Goal: Information Seeking & Learning: Learn about a topic

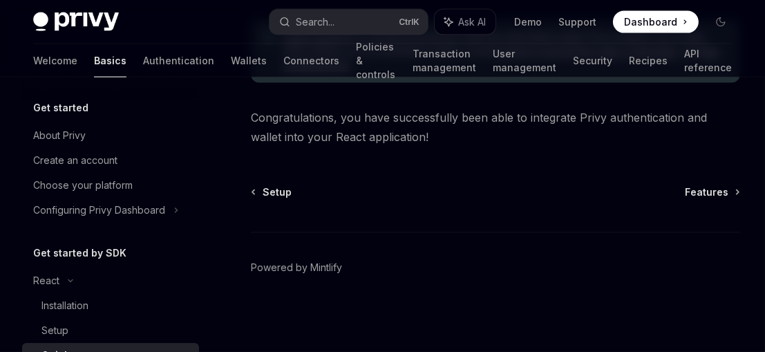
scroll to position [66, 0]
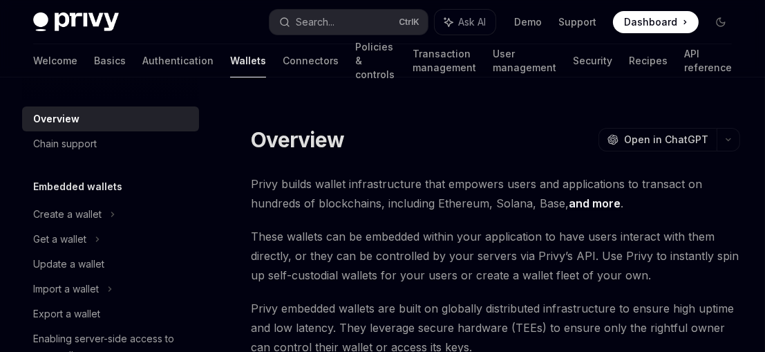
click at [142, 62] on link "Authentication" at bounding box center [177, 60] width 71 height 33
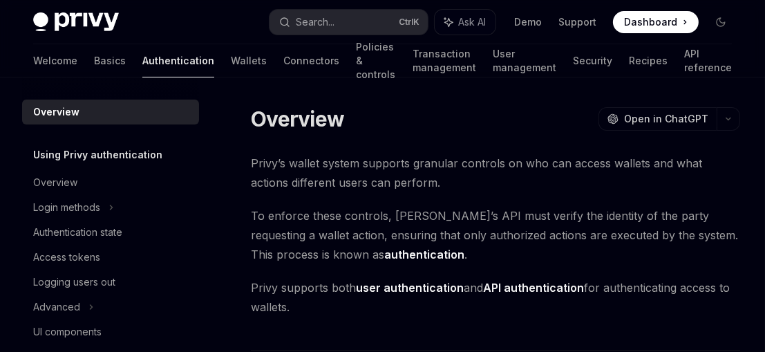
click at [142, 62] on link "Authentication" at bounding box center [178, 60] width 72 height 33
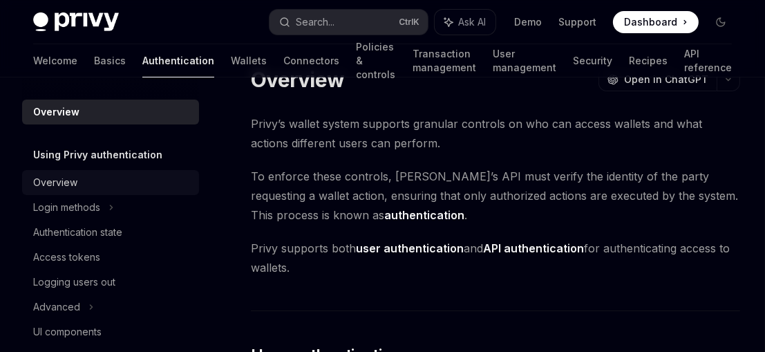
click at [72, 182] on div "Overview" at bounding box center [55, 182] width 44 height 17
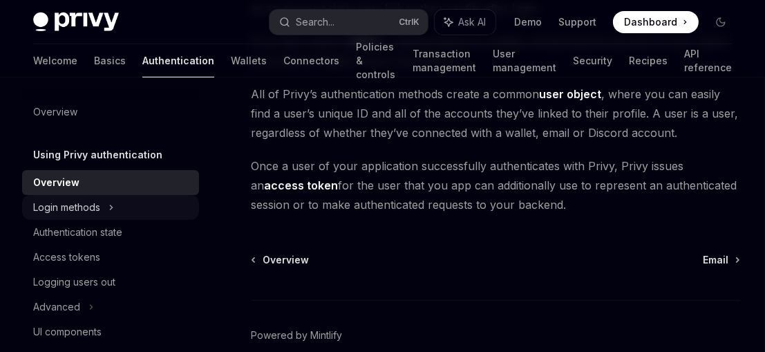
scroll to position [419, 0]
click at [70, 205] on div "Login methods" at bounding box center [66, 207] width 67 height 17
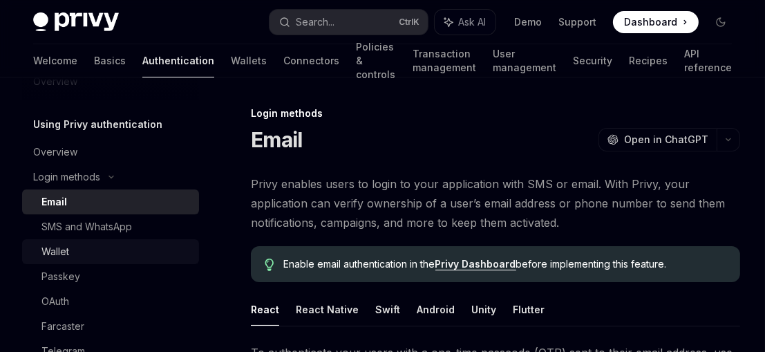
scroll to position [32, 0]
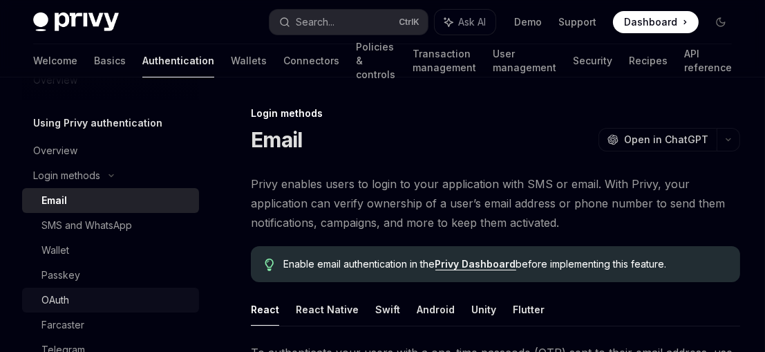
click at [73, 295] on div "OAuth" at bounding box center [115, 300] width 149 height 17
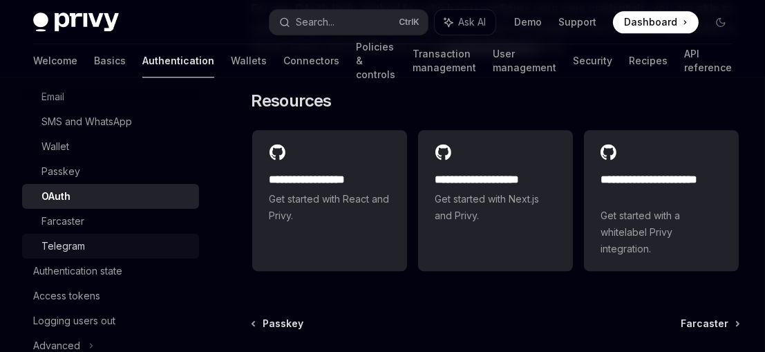
scroll to position [172, 0]
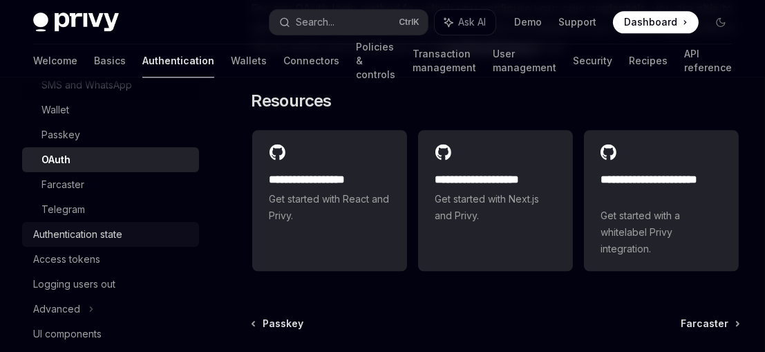
click at [98, 231] on div "Authentication state" at bounding box center [77, 234] width 89 height 17
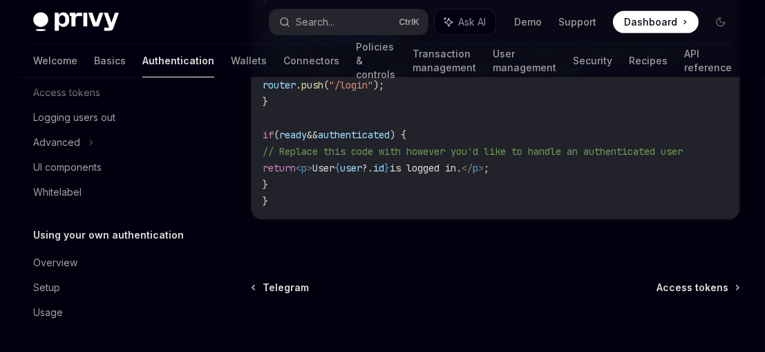
scroll to position [781, 0]
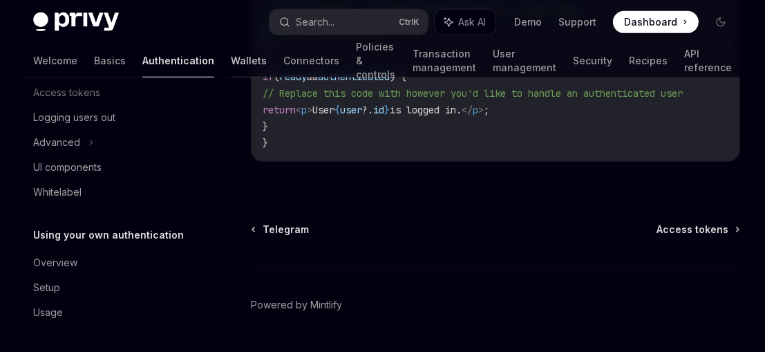
click at [231, 68] on link "Wallets" at bounding box center [249, 60] width 36 height 33
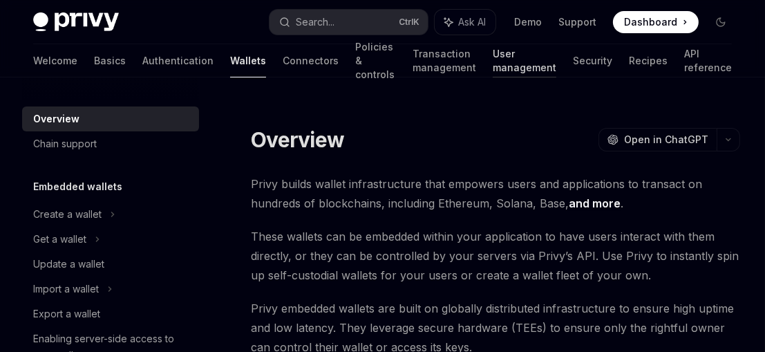
click at [510, 63] on link "User management" at bounding box center [525, 60] width 64 height 33
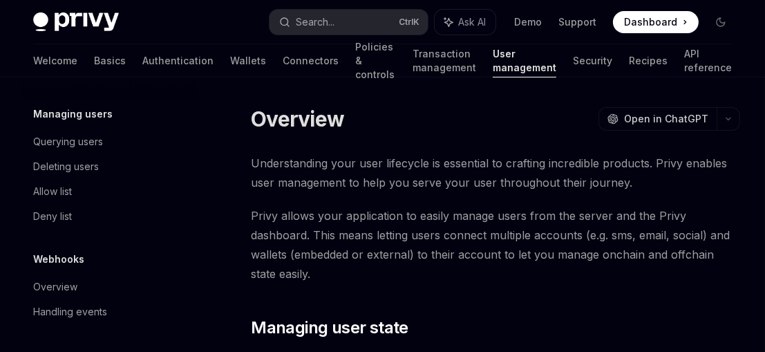
scroll to position [463, 0]
click at [230, 58] on link "Wallets" at bounding box center [248, 60] width 36 height 33
click at [230, 64] on link "Wallets" at bounding box center [248, 60] width 36 height 33
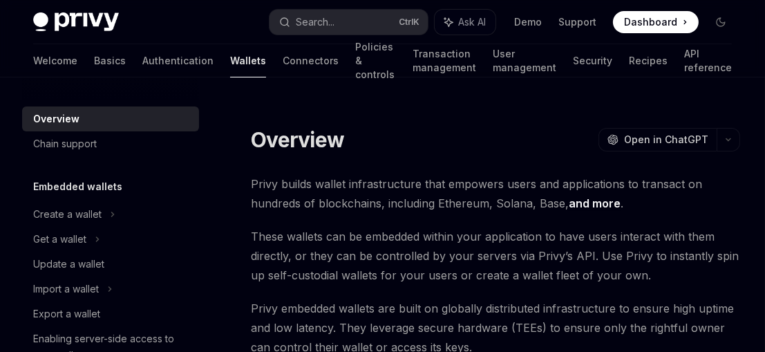
click at [230, 64] on link "Wallets" at bounding box center [248, 60] width 36 height 33
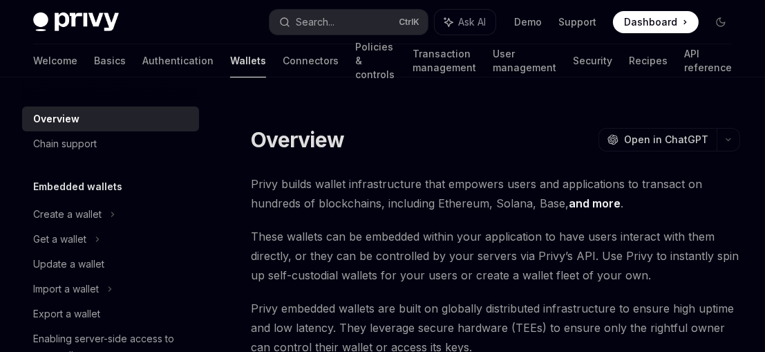
click at [230, 64] on link "Wallets" at bounding box center [248, 60] width 36 height 33
click at [70, 216] on div "Create a wallet" at bounding box center [67, 214] width 68 height 17
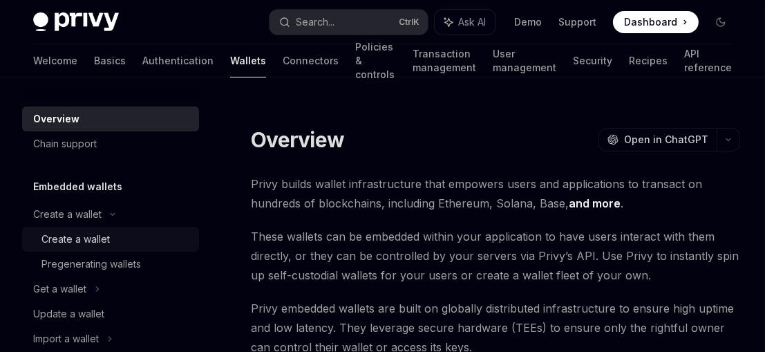
click at [75, 239] on div "Create a wallet" at bounding box center [75, 239] width 68 height 17
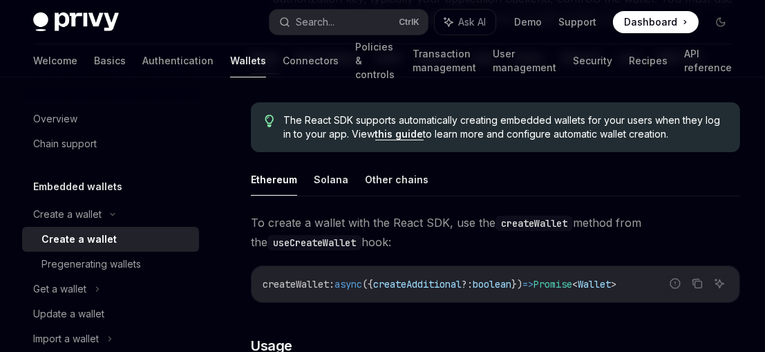
scroll to position [321, 0]
click at [339, 186] on button "Solana" at bounding box center [331, 179] width 35 height 32
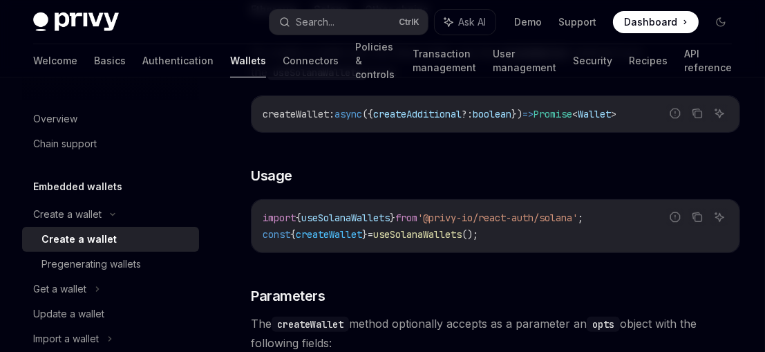
scroll to position [453, 0]
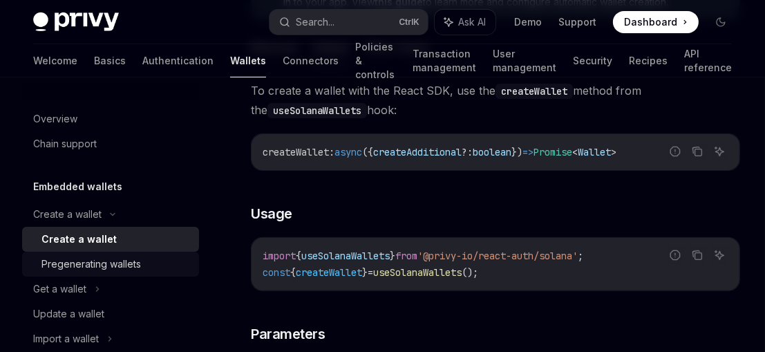
click at [99, 263] on div "Pregenerating wallets" at bounding box center [90, 264] width 99 height 17
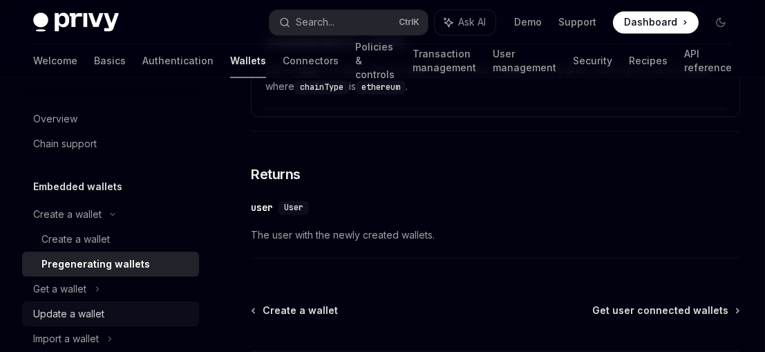
scroll to position [2706, 0]
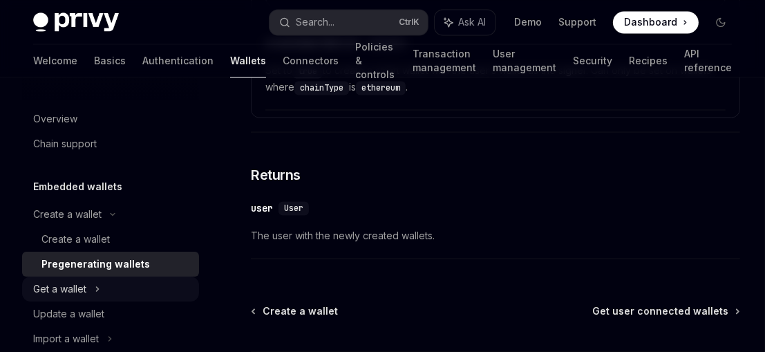
click at [64, 289] on div "Get a wallet" at bounding box center [59, 289] width 53 height 17
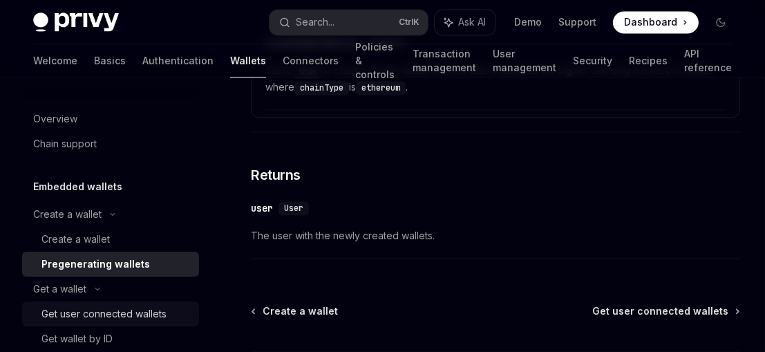
click at [104, 314] on div "Get user connected wallets" at bounding box center [103, 313] width 125 height 17
click at [126, 315] on div "Get user connected wallets" at bounding box center [103, 313] width 125 height 17
click at [160, 316] on div "Get user connected wallets" at bounding box center [103, 313] width 125 height 17
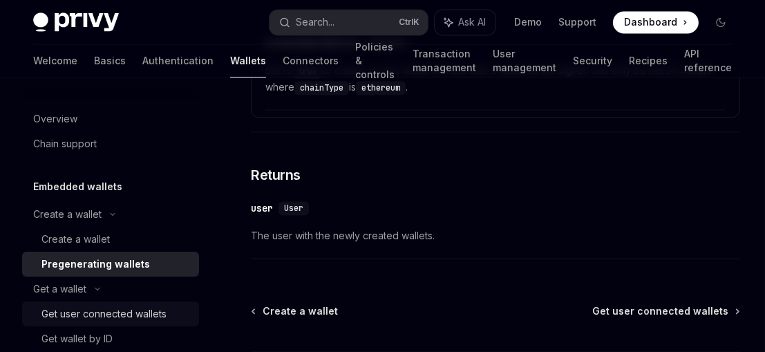
click at [160, 316] on div "Get user connected wallets" at bounding box center [103, 313] width 125 height 17
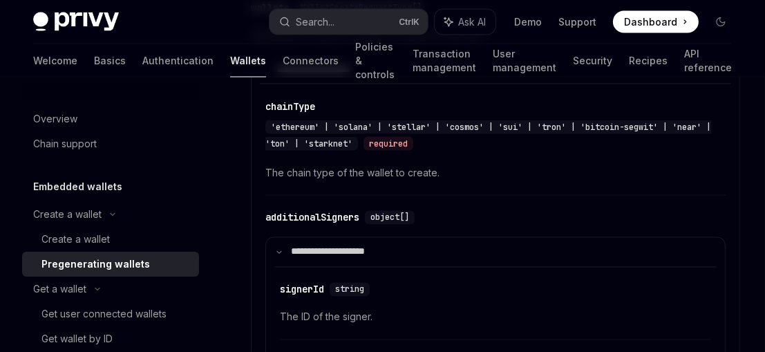
scroll to position [2315, 0]
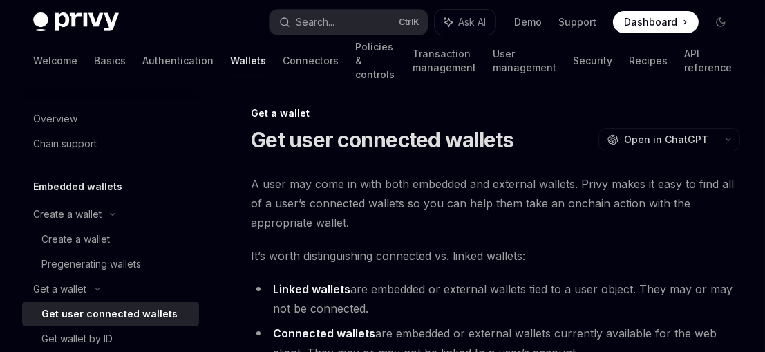
click at [117, 318] on div "Get user connected wallets" at bounding box center [109, 313] width 136 height 17
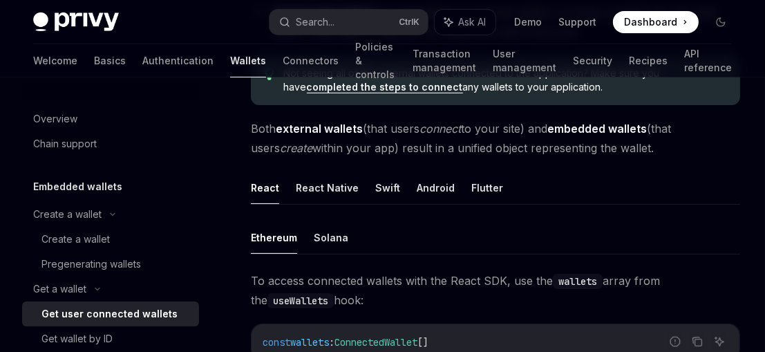
scroll to position [323, 0]
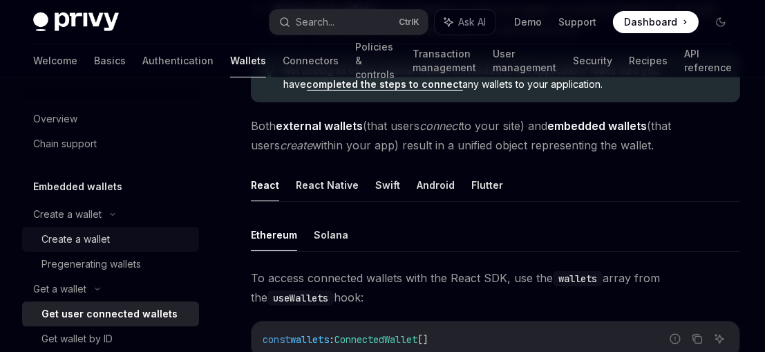
click at [106, 238] on div "Create a wallet" at bounding box center [75, 239] width 68 height 17
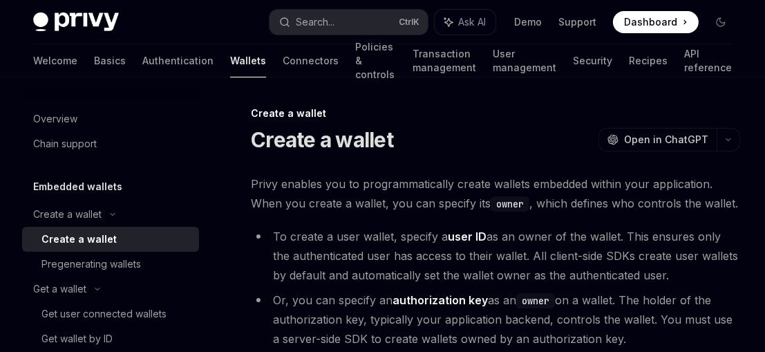
click at [106, 238] on div "Create a wallet" at bounding box center [78, 239] width 75 height 17
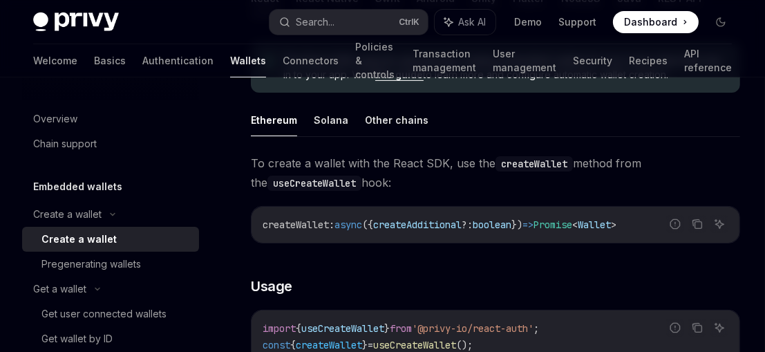
scroll to position [376, 0]
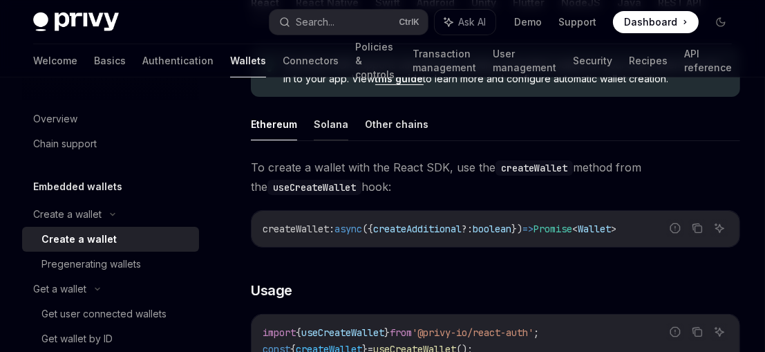
click at [325, 124] on button "Solana" at bounding box center [331, 124] width 35 height 32
type textarea "*"
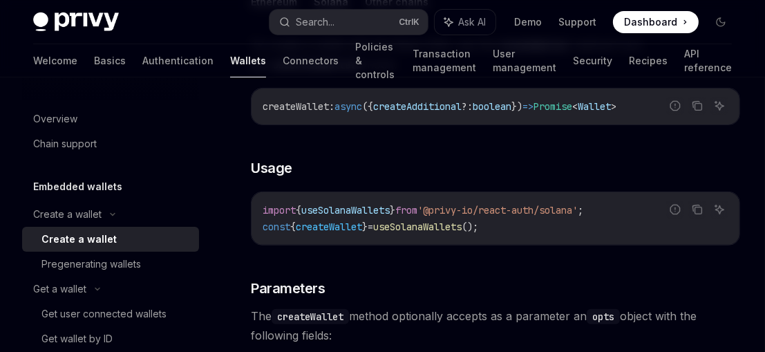
scroll to position [511, 0]
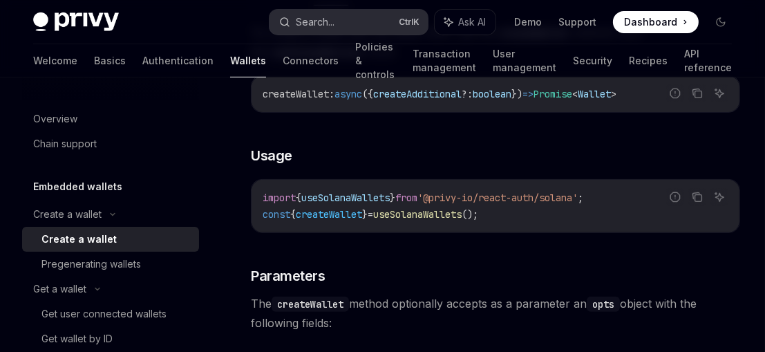
click at [343, 16] on button "Search... Ctrl K" at bounding box center [348, 22] width 158 height 25
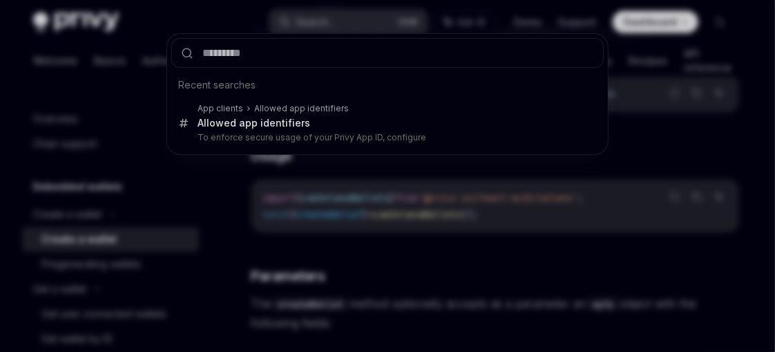
type input "**********"
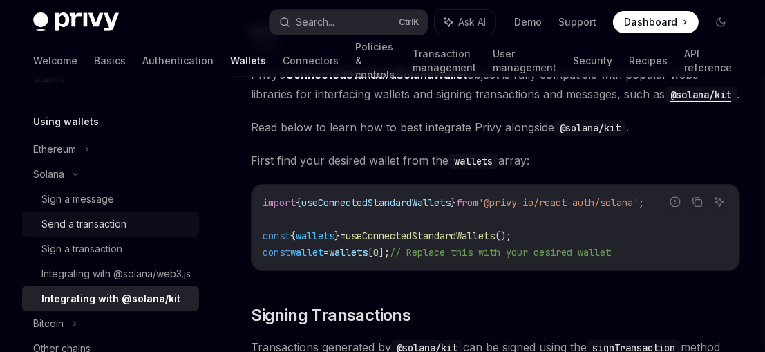
scroll to position [445, 0]
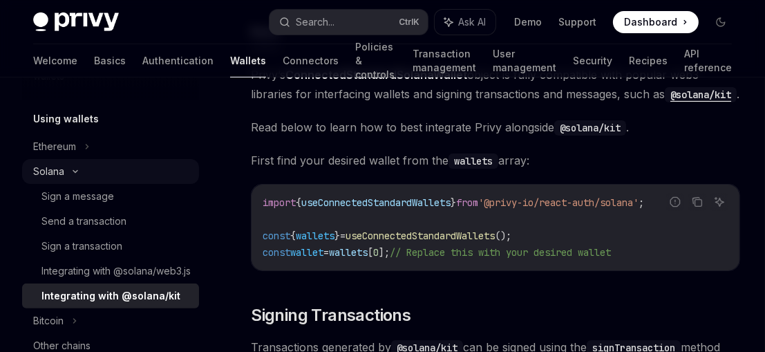
click at [70, 175] on div "Solana" at bounding box center [110, 171] width 177 height 25
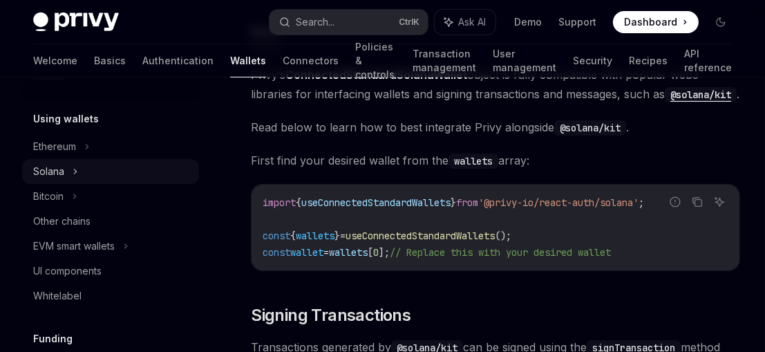
click at [70, 175] on div "Solana" at bounding box center [110, 171] width 177 height 25
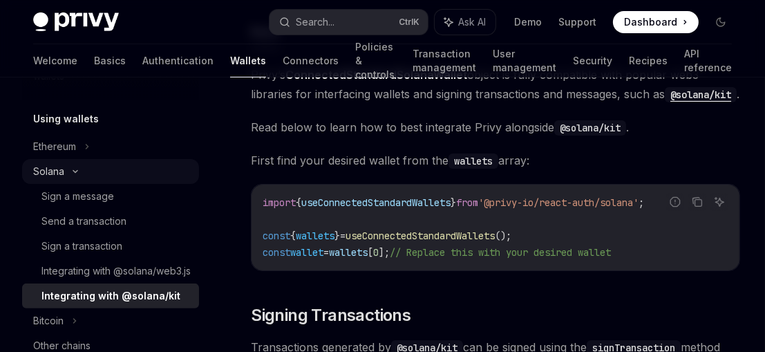
click at [41, 168] on div "Solana" at bounding box center [48, 171] width 31 height 17
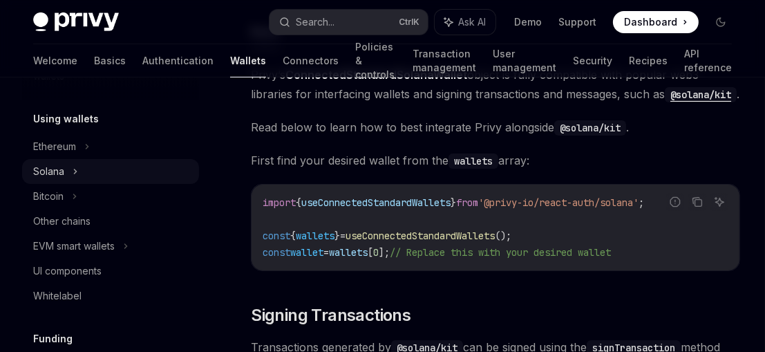
click at [41, 164] on div "Solana" at bounding box center [48, 171] width 31 height 17
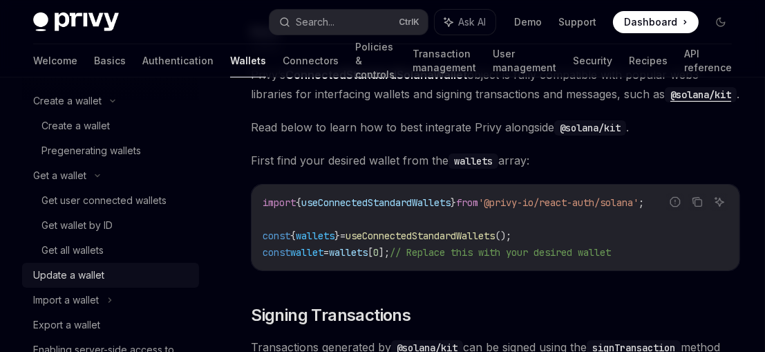
scroll to position [109, 0]
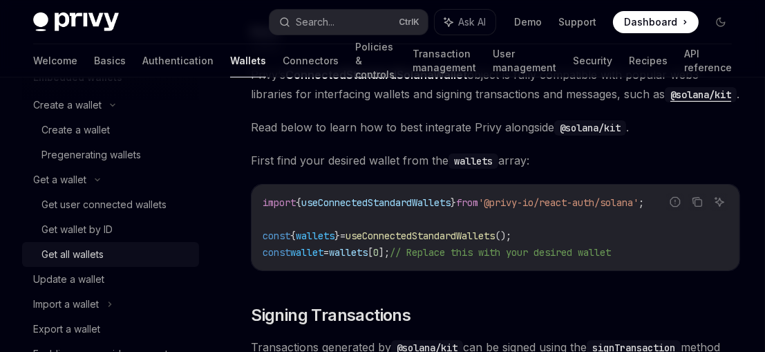
click at [75, 251] on div "Get all wallets" at bounding box center [72, 254] width 62 height 17
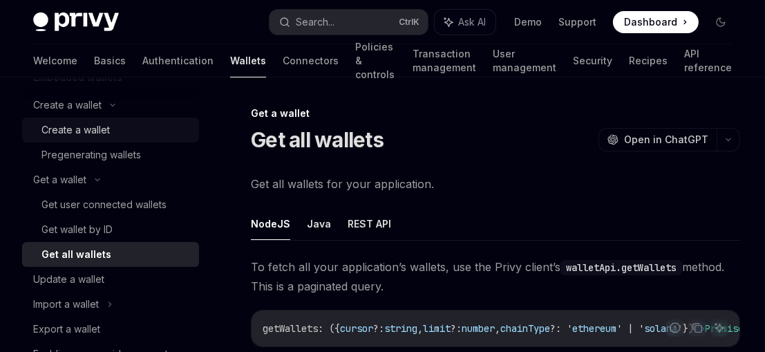
click at [76, 134] on div "Create a wallet" at bounding box center [75, 130] width 68 height 17
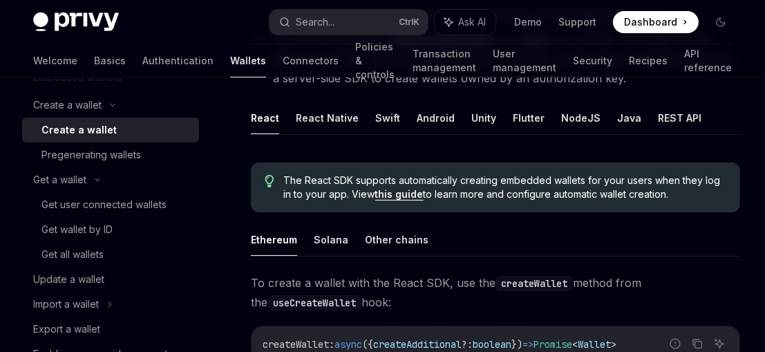
scroll to position [281, 0]
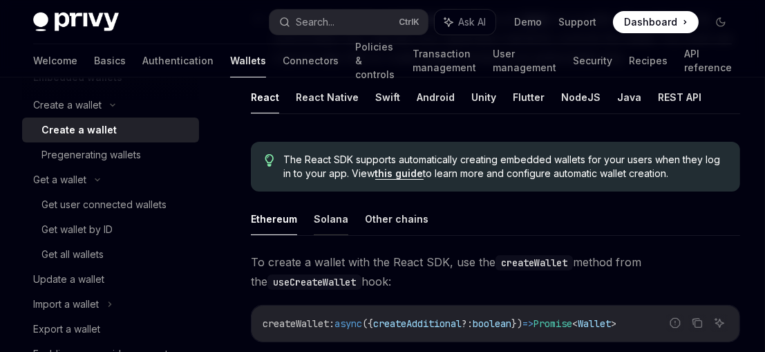
click at [337, 219] on button "Solana" at bounding box center [331, 218] width 35 height 32
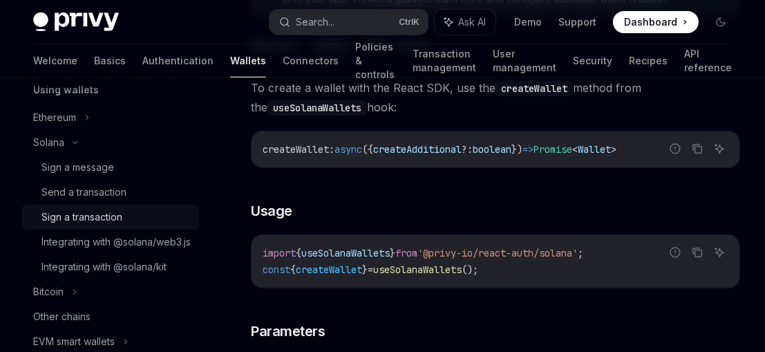
scroll to position [474, 0]
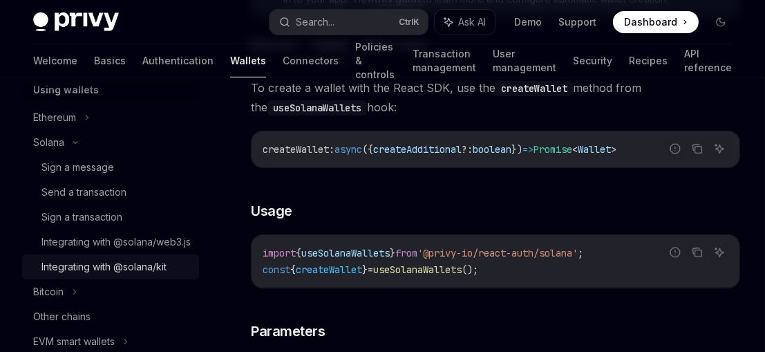
click at [112, 275] on div "Integrating with @solana/kit" at bounding box center [103, 266] width 125 height 17
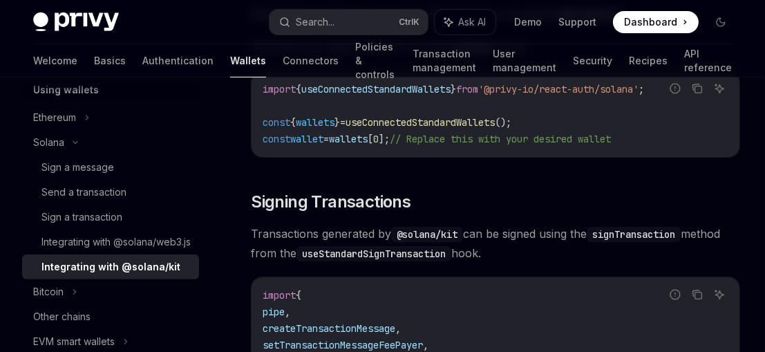
scroll to position [272, 0]
click at [97, 198] on div "Send a transaction" at bounding box center [83, 192] width 85 height 17
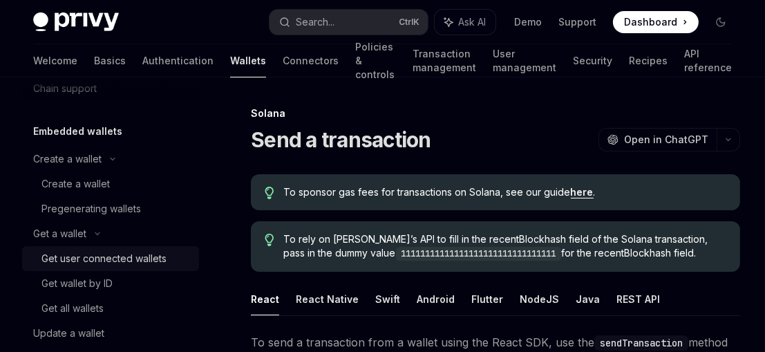
scroll to position [46, 0]
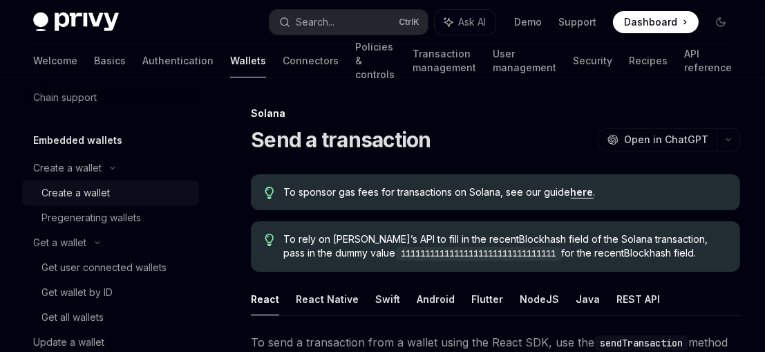
click at [82, 199] on div "Create a wallet" at bounding box center [75, 192] width 68 height 17
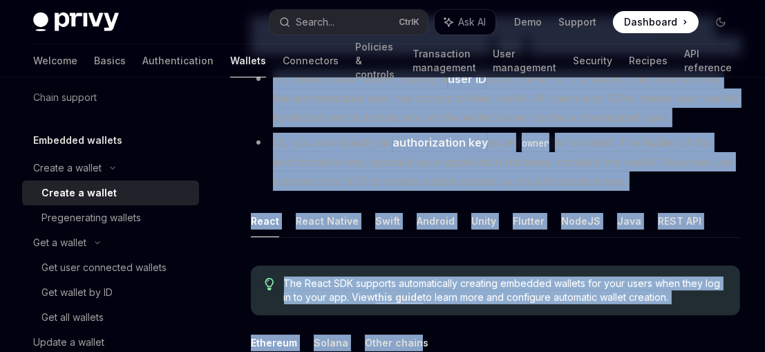
scroll to position [171, 0]
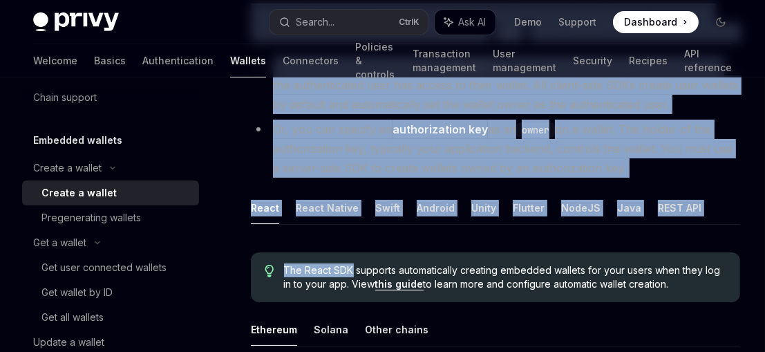
drag, startPoint x: 247, startPoint y: 151, endPoint x: 351, endPoint y: 224, distance: 127.1
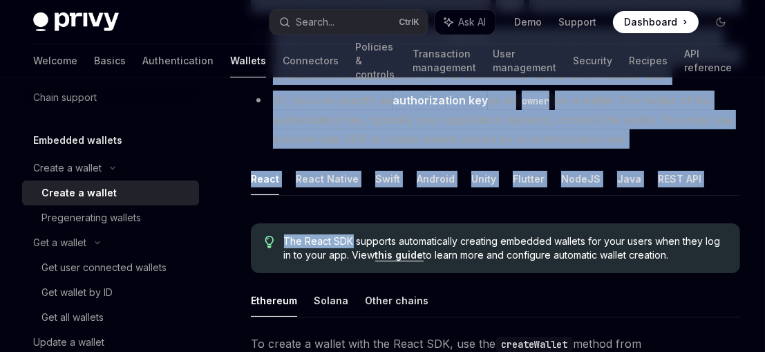
scroll to position [311, 0]
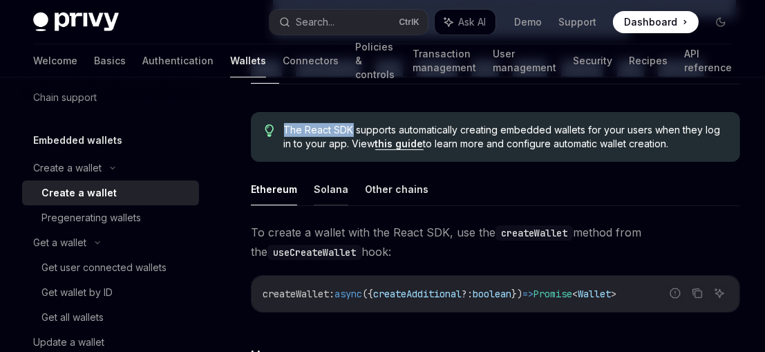
click at [331, 181] on button "Solana" at bounding box center [331, 189] width 35 height 32
type textarea "*"
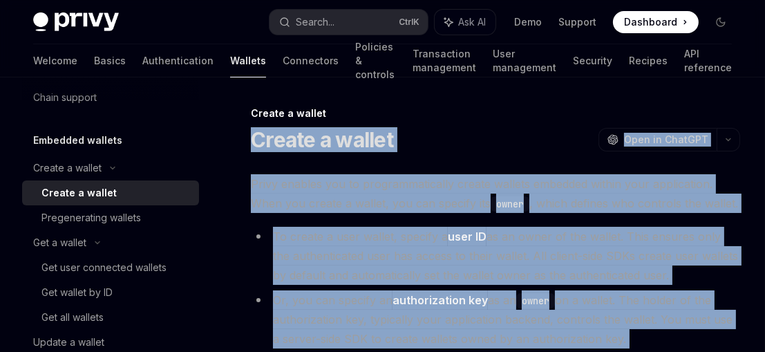
drag, startPoint x: 749, startPoint y: 234, endPoint x: 248, endPoint y: 137, distance: 510.2
copy div "Create a wallet OpenAI Open in ChatGPT OpenAI Open in ChatGPT Privy enables you…"
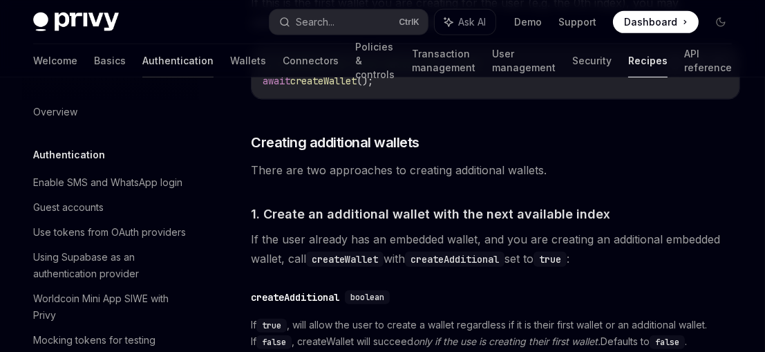
click at [142, 66] on link "Authentication" at bounding box center [177, 60] width 71 height 33
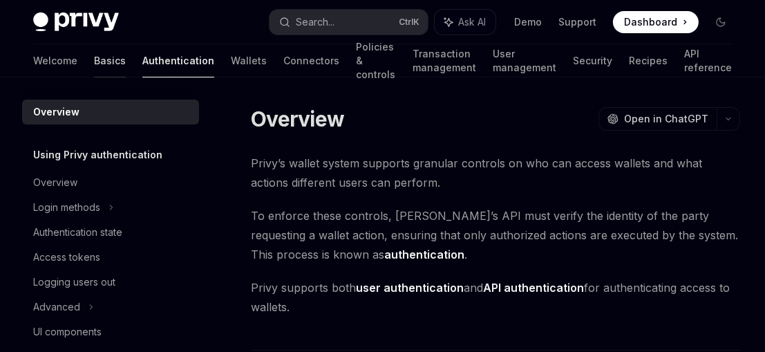
click at [94, 61] on link "Basics" at bounding box center [110, 60] width 32 height 33
click at [231, 61] on link "Wallets" at bounding box center [249, 60] width 36 height 33
click at [283, 64] on link "Connectors" at bounding box center [311, 60] width 56 height 33
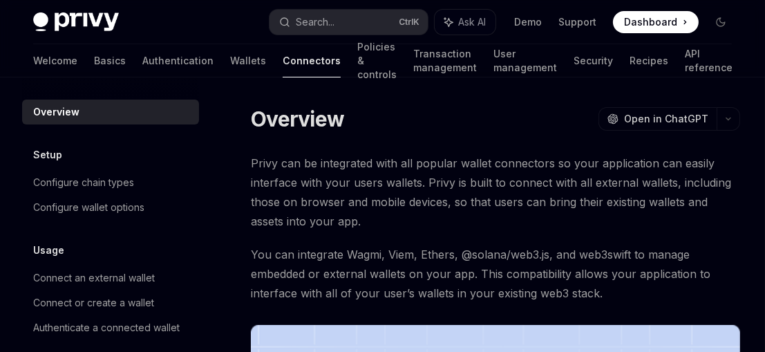
click at [283, 64] on link "Connectors" at bounding box center [312, 60] width 58 height 33
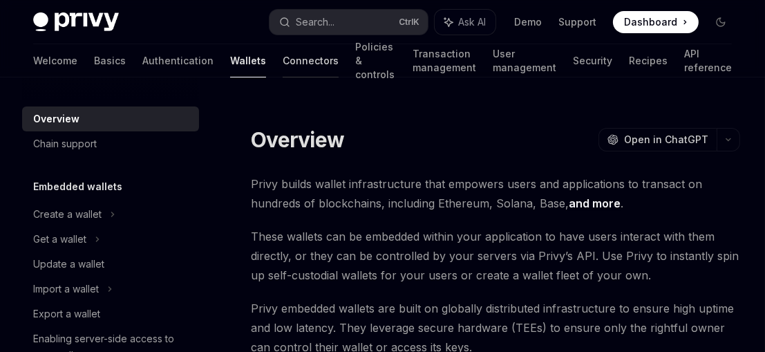
click at [283, 62] on link "Connectors" at bounding box center [311, 60] width 56 height 33
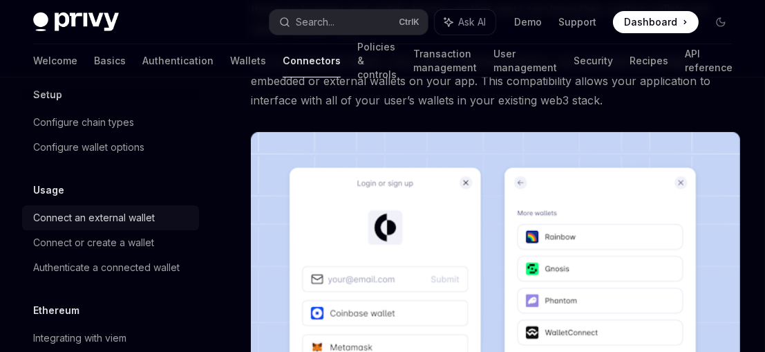
scroll to position [64, 0]
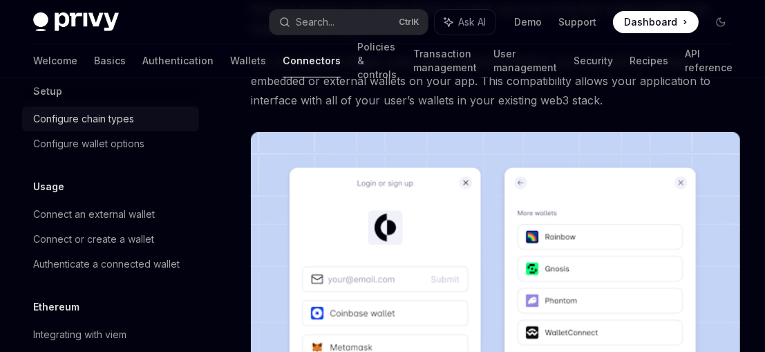
click at [84, 129] on link "Configure chain types" at bounding box center [110, 118] width 177 height 25
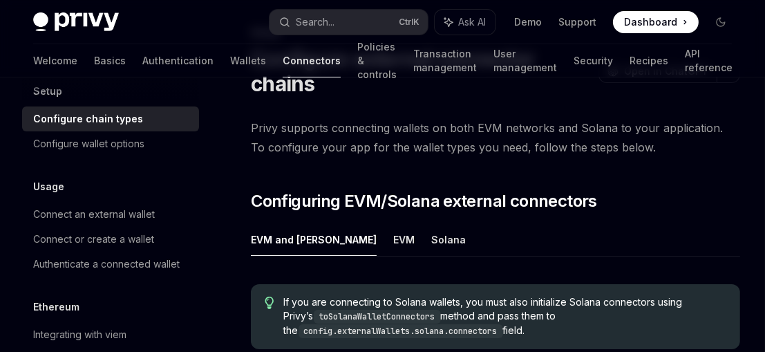
scroll to position [80, 0]
click at [431, 240] on button "Solana" at bounding box center [448, 240] width 35 height 32
type textarea "*"
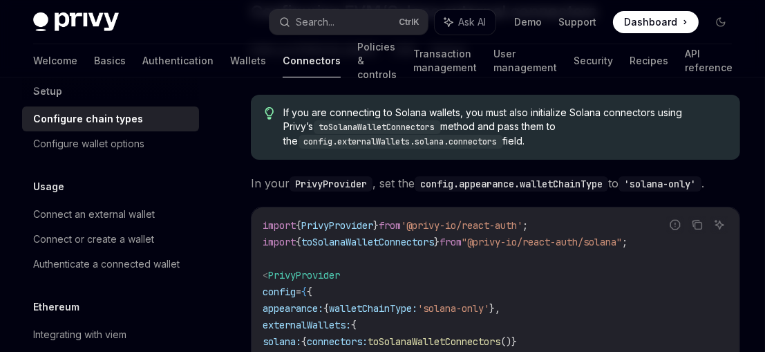
scroll to position [277, 0]
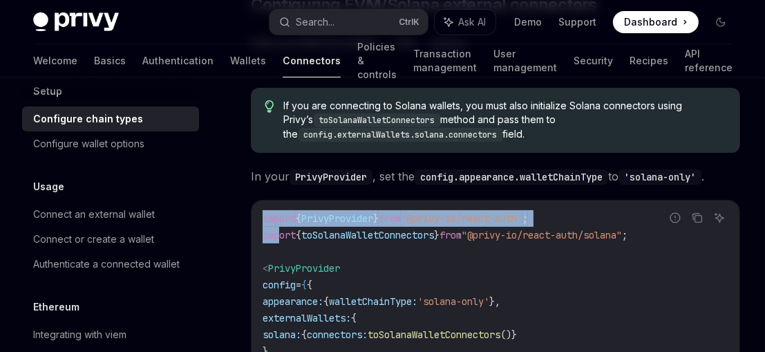
drag, startPoint x: 657, startPoint y: 232, endPoint x: 281, endPoint y: 240, distance: 375.9
click at [281, 240] on div "Report incorrect code Copy Ask AI import { PrivyProvider } from '@privy-io/reac…" at bounding box center [495, 318] width 489 height 236
click at [281, 240] on code "import { PrivyProvider } from '@privy-io/react-auth' ; import { toSolanaWalletC…" at bounding box center [496, 318] width 466 height 216
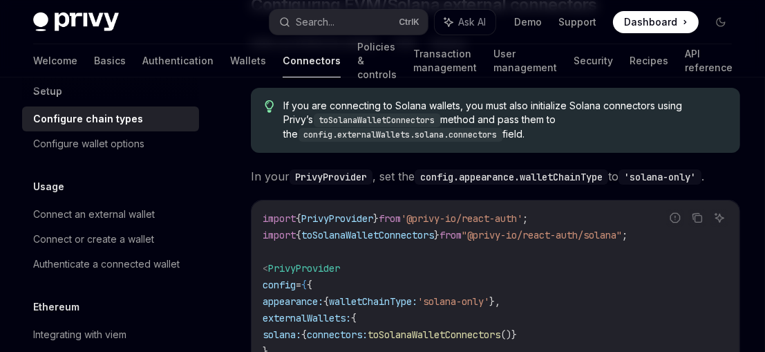
drag, startPoint x: 652, startPoint y: 231, endPoint x: 265, endPoint y: 224, distance: 387.0
click at [265, 224] on div "Report incorrect code Copy Ask AI import { PrivyProvider } from '@privy-io/reac…" at bounding box center [495, 318] width 489 height 236
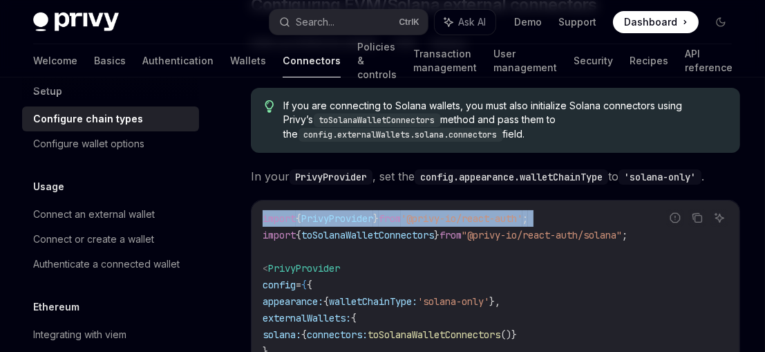
drag, startPoint x: 258, startPoint y: 235, endPoint x: 648, endPoint y: 238, distance: 389.7
click at [648, 238] on div "Report incorrect code Copy Ask AI import { PrivyProvider } from '@privy-io/reac…" at bounding box center [495, 318] width 489 height 236
click at [648, 238] on div "Report incorrect code" at bounding box center [675, 239] width 97 height 14
drag, startPoint x: 655, startPoint y: 234, endPoint x: 267, endPoint y: 233, distance: 387.6
click at [267, 233] on div "Report incorrect code Copy Ask AI import { PrivyProvider } from '@privy-io/reac…" at bounding box center [495, 318] width 489 height 236
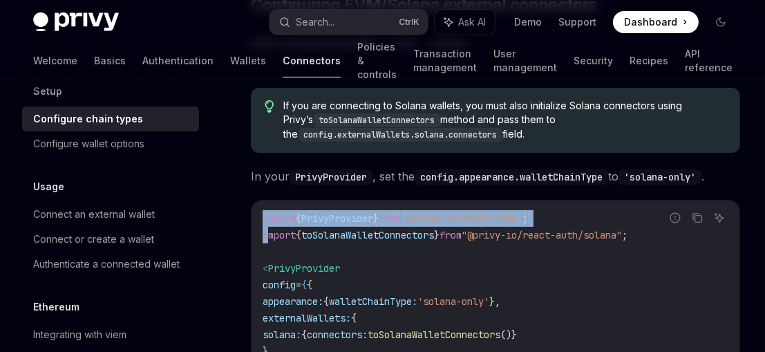
click at [267, 233] on span "import" at bounding box center [279, 235] width 33 height 12
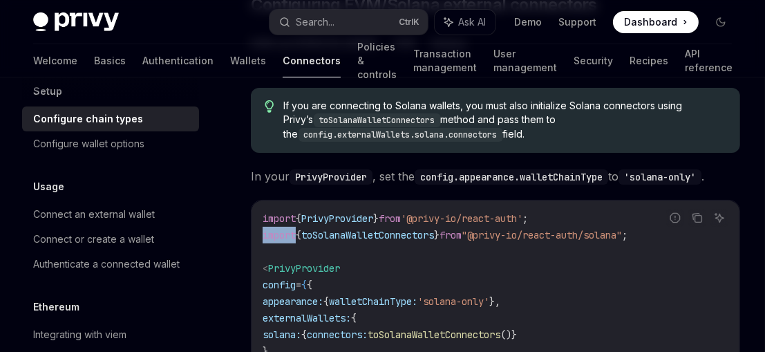
click at [267, 233] on span "import" at bounding box center [279, 235] width 33 height 12
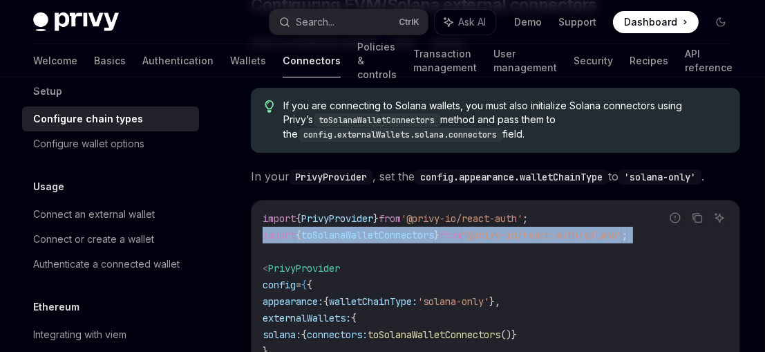
click at [267, 233] on span "import" at bounding box center [279, 235] width 33 height 12
copy code "import { toSolanaWalletConnectors } from "@privy-io/react-auth/solana" ;"
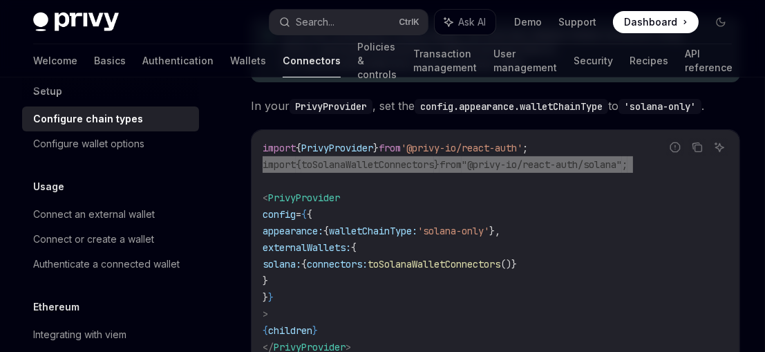
scroll to position [350, 0]
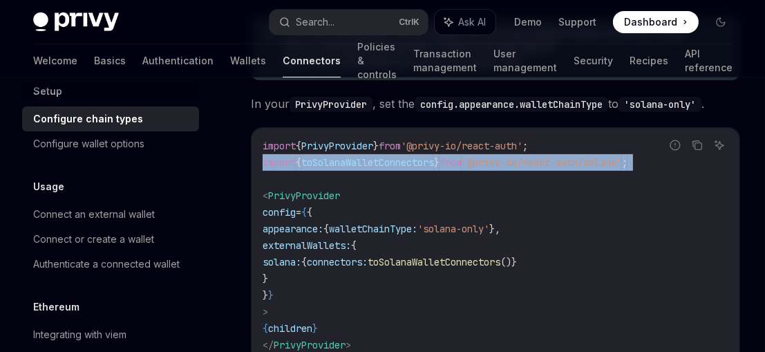
drag, startPoint x: 302, startPoint y: 275, endPoint x: 277, endPoint y: 231, distance: 50.1
click at [277, 231] on code "import { PrivyProvider } from '@privy-io/react-auth' ; import { toSolanaWalletC…" at bounding box center [496, 245] width 466 height 216
copy code "appearance: { walletChainType: 'solana-only' }, externalWallets: { solana: { co…"
